Goal: Task Accomplishment & Management: Manage account settings

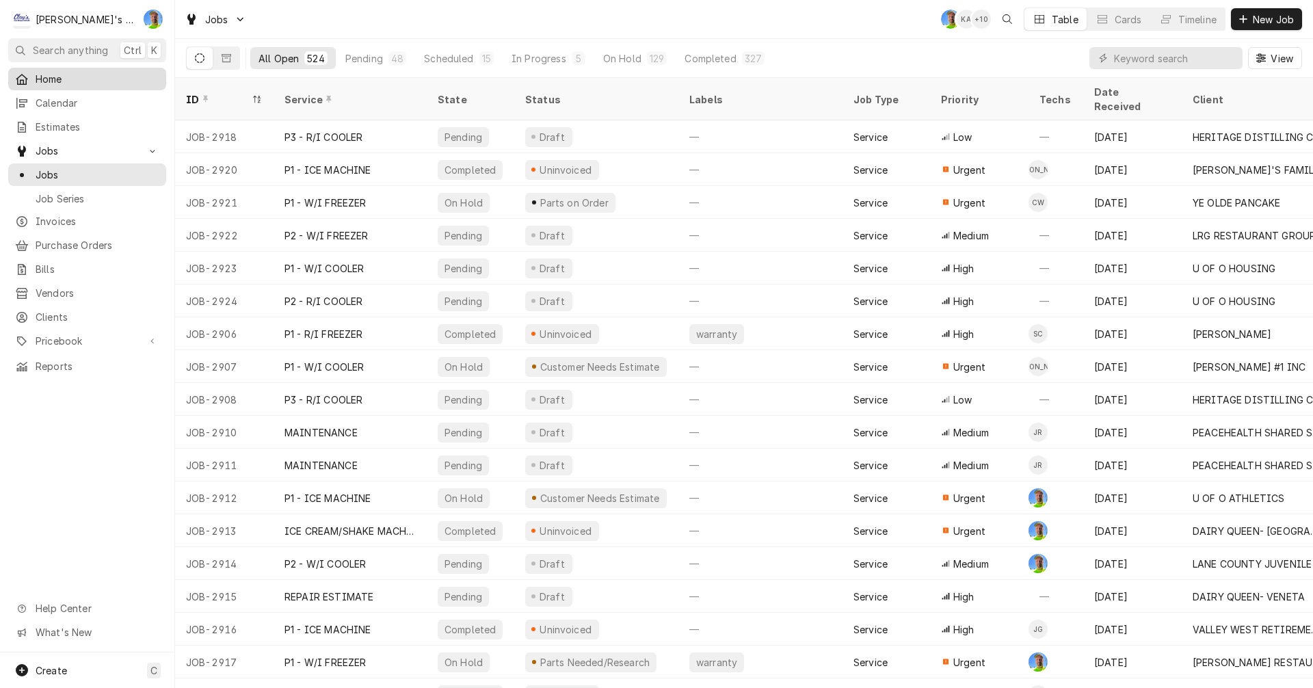
click at [91, 81] on span "Home" at bounding box center [98, 79] width 124 height 14
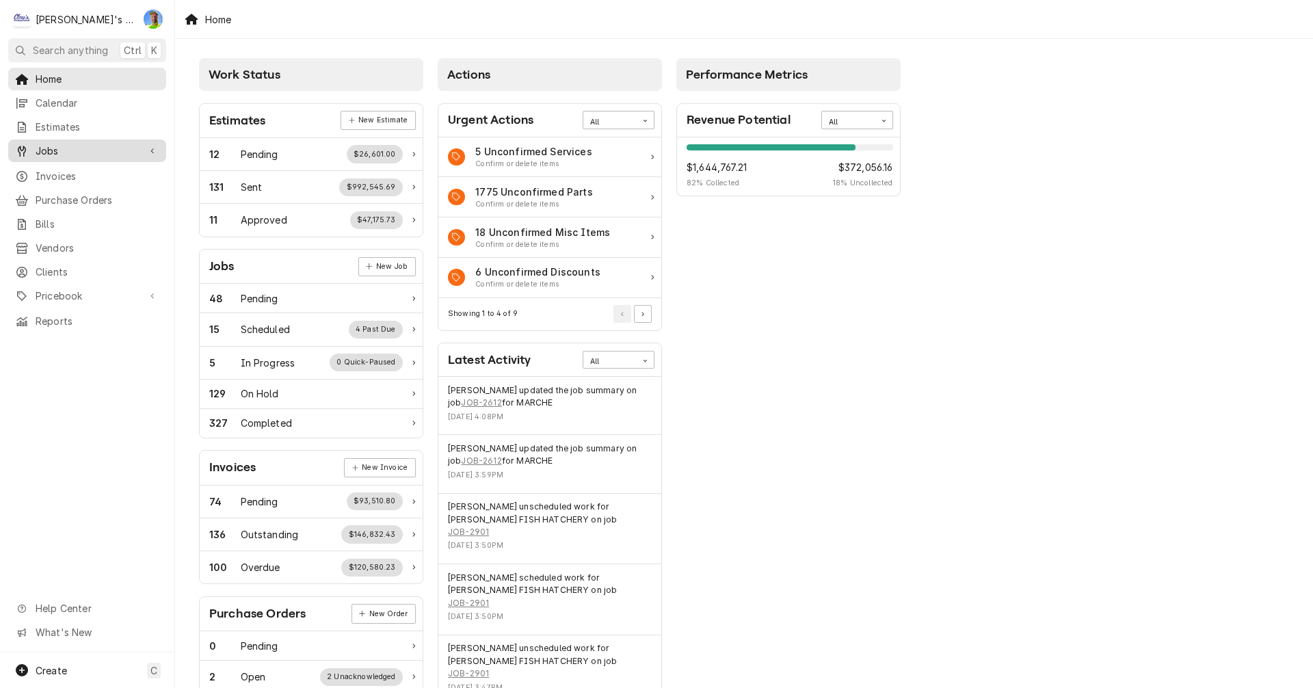
click at [92, 150] on span "Jobs" at bounding box center [87, 151] width 103 height 14
click at [96, 171] on span "Jobs" at bounding box center [98, 175] width 124 height 14
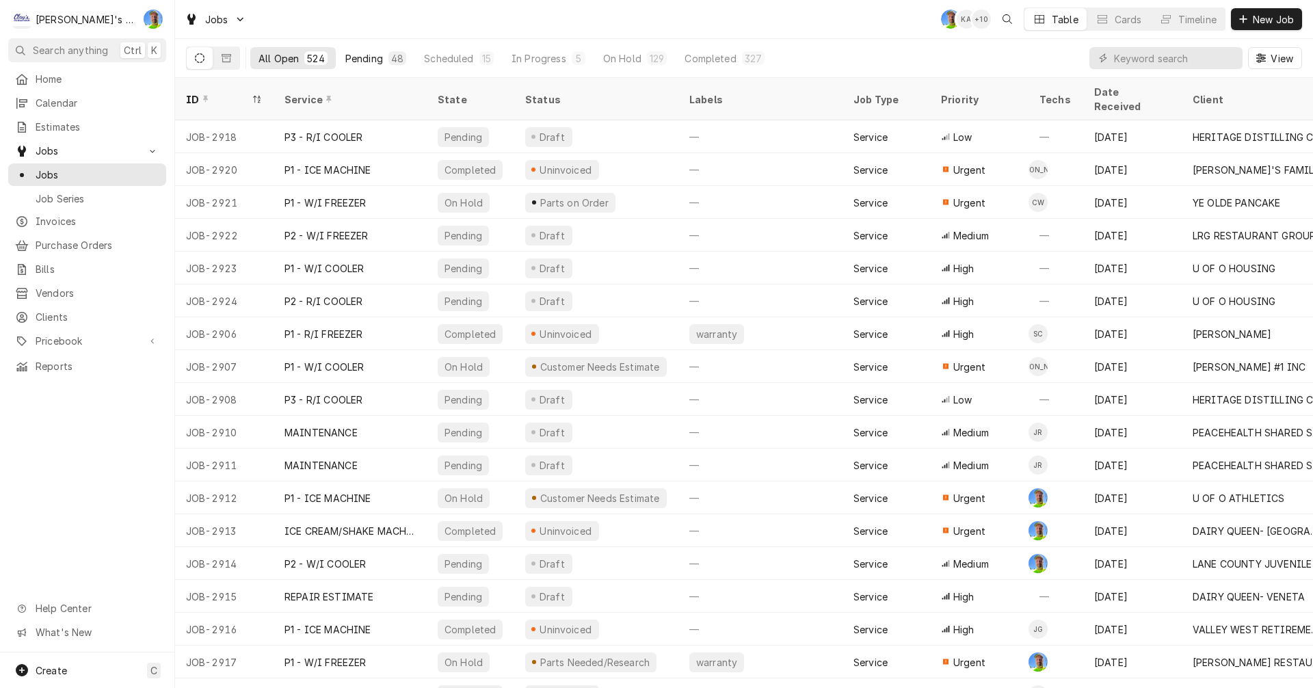
click at [359, 51] on button "Pending 48" at bounding box center [375, 58] width 77 height 22
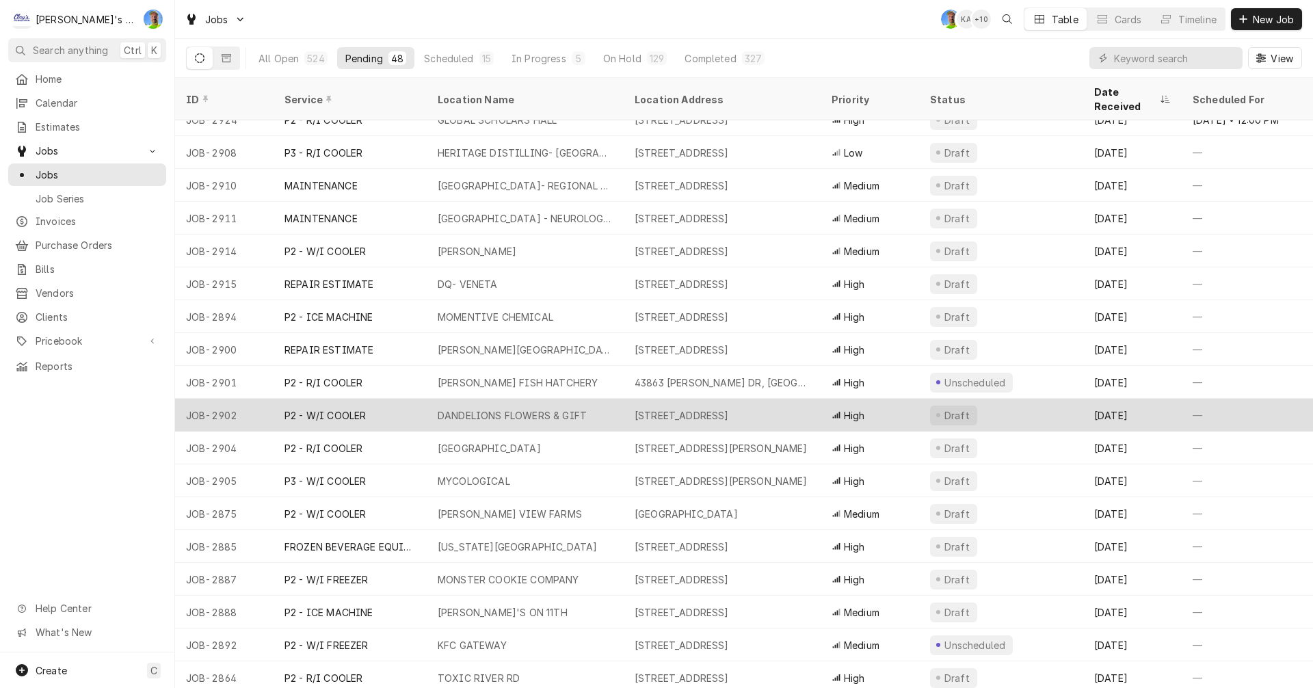
scroll to position [184, 0]
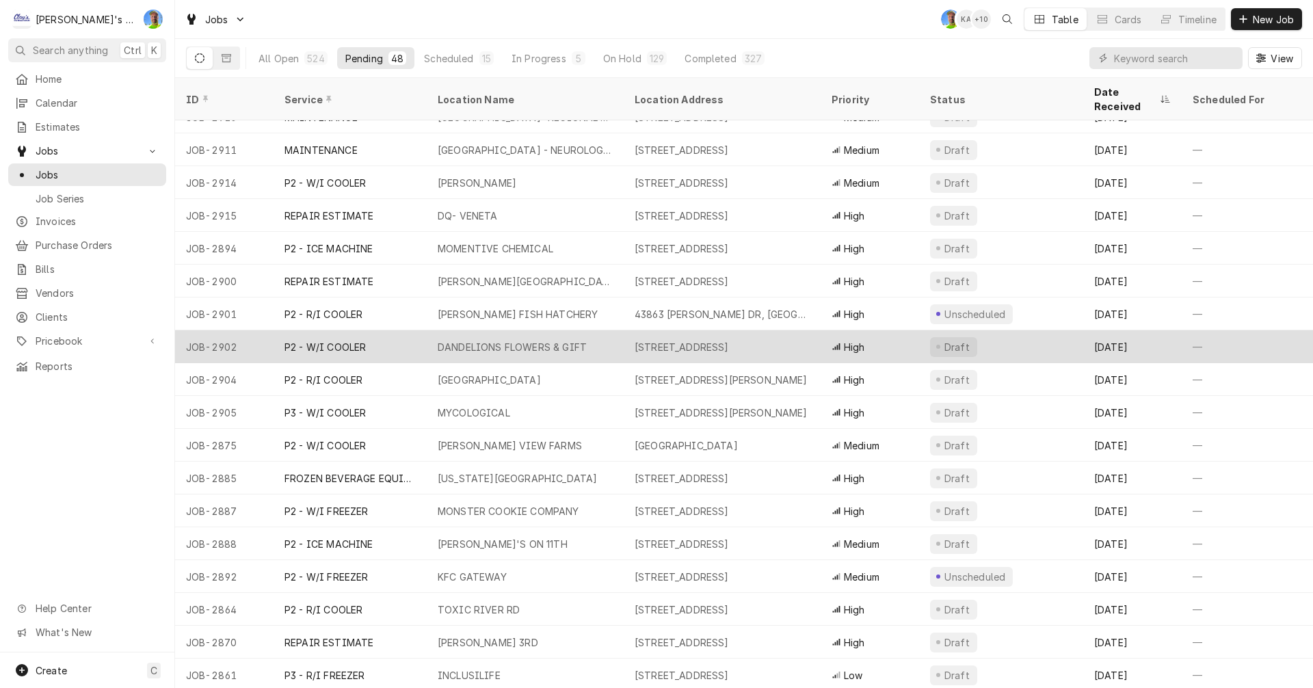
click at [684, 340] on div "[STREET_ADDRESS]" at bounding box center [682, 347] width 94 height 14
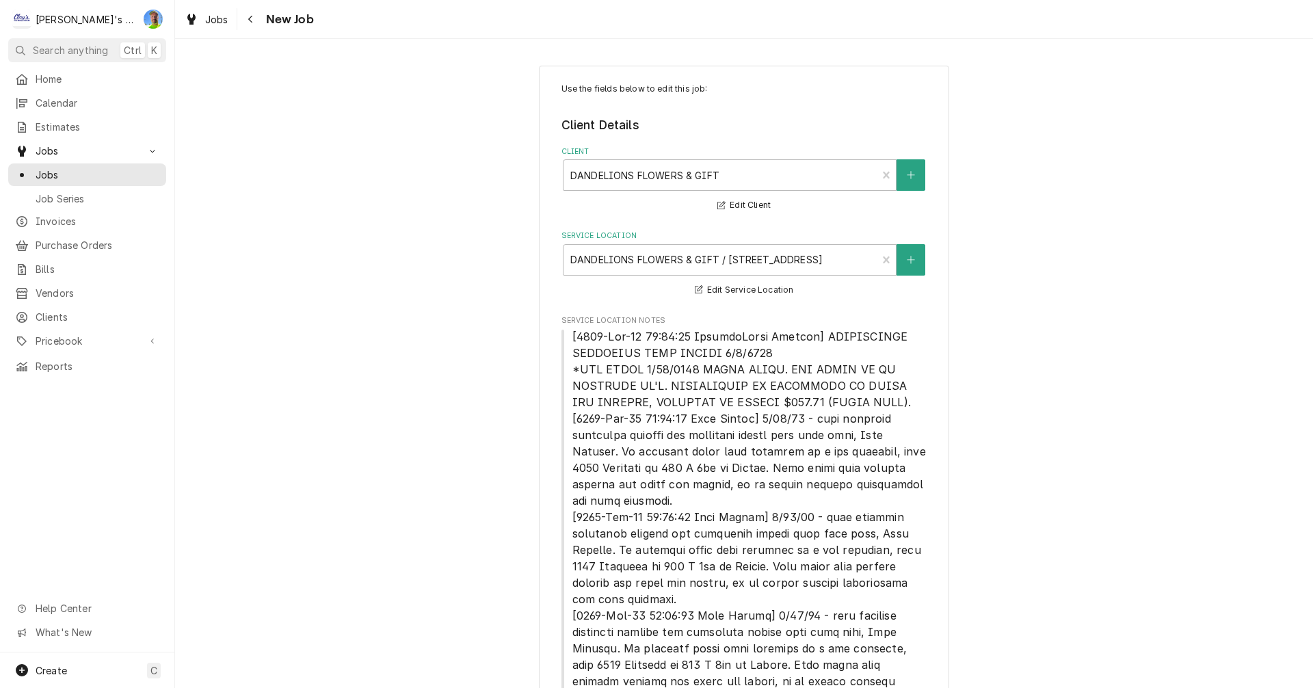
type textarea "x"
click at [215, 20] on span "Jobs" at bounding box center [216, 19] width 23 height 14
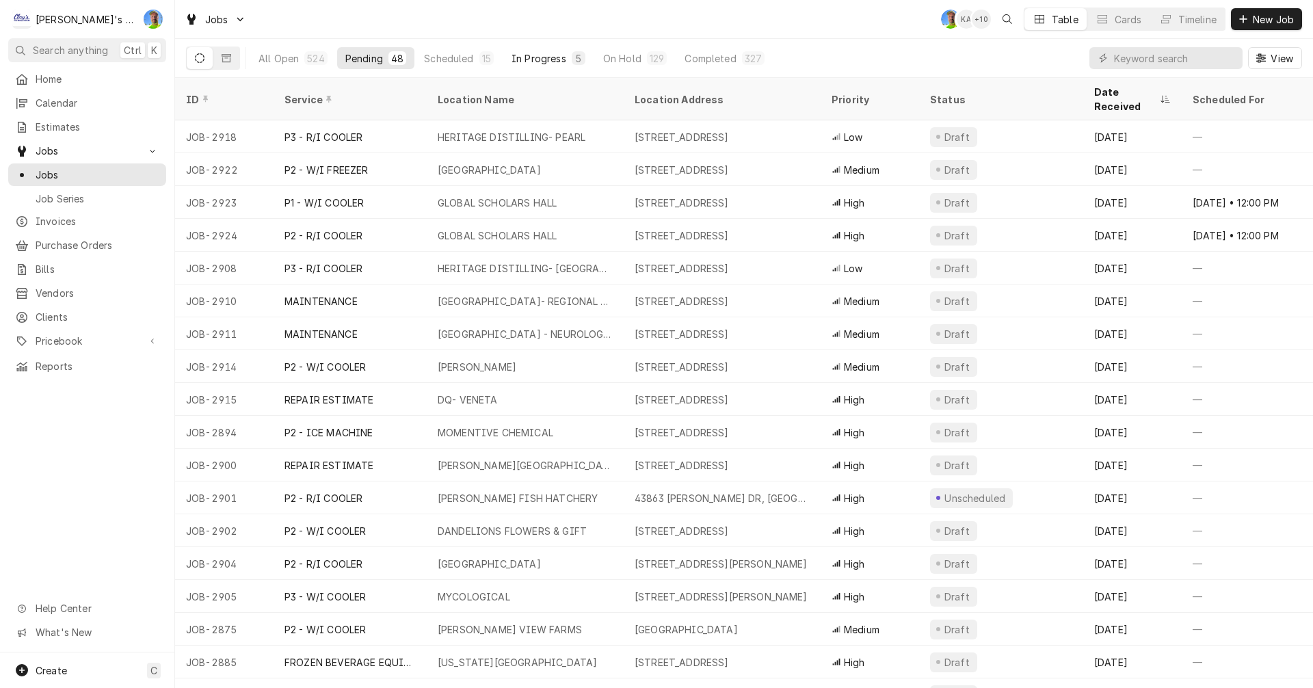
click at [529, 53] on div "In Progress" at bounding box center [539, 58] width 55 height 14
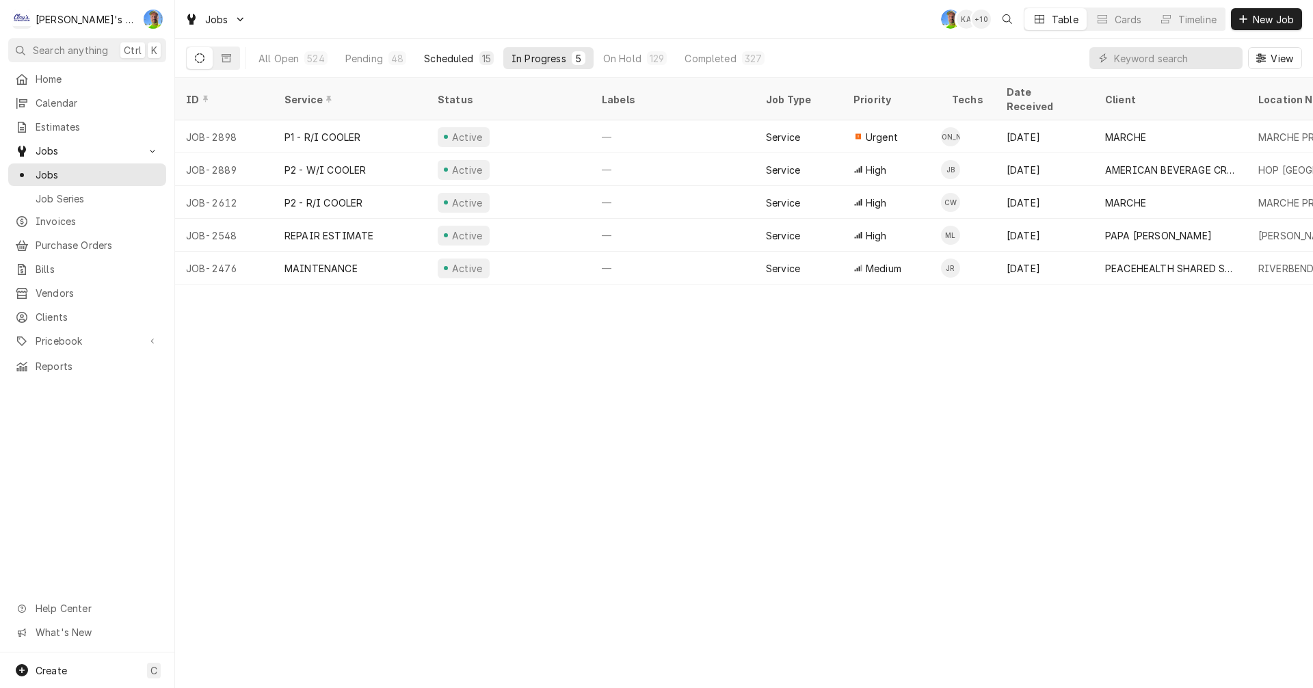
click at [436, 57] on div "Scheduled" at bounding box center [448, 58] width 49 height 14
